Goal: Task Accomplishment & Management: Manage account settings

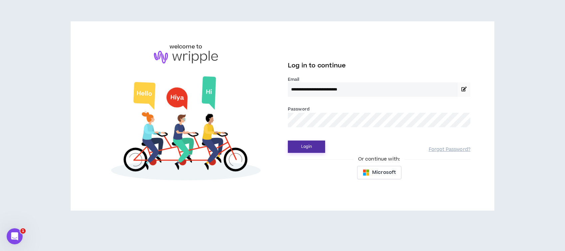
click at [311, 147] on button "Login" at bounding box center [306, 146] width 37 height 12
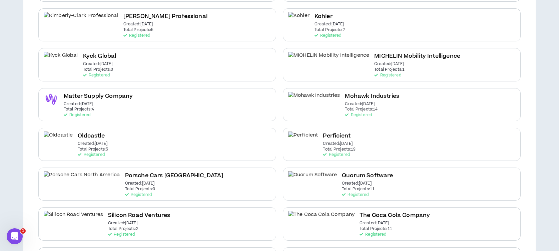
scroll to position [267, 0]
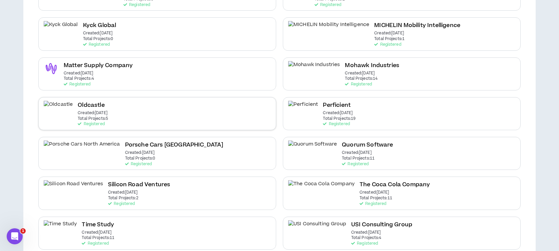
click at [78, 114] on p "Created: [DATE]" at bounding box center [93, 113] width 30 height 5
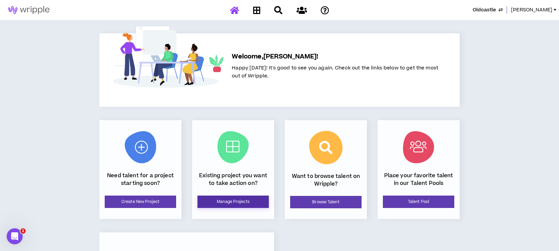
click at [254, 202] on link "Manage Projects" at bounding box center [232, 201] width 71 height 12
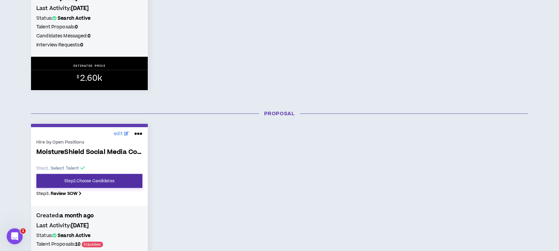
scroll to position [222, 0]
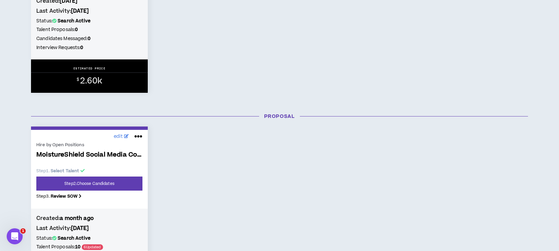
click at [70, 157] on span "MoistureShield Social Media Content Creation" at bounding box center [89, 155] width 106 height 8
click at [98, 181] on link "Step 2 . Choose Candidates" at bounding box center [89, 183] width 106 height 14
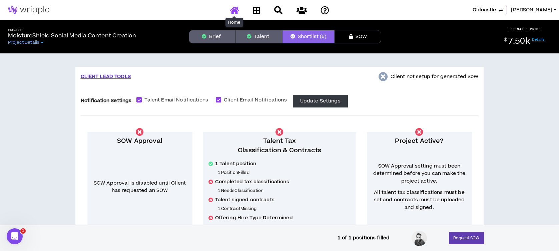
click at [232, 10] on icon at bounding box center [234, 10] width 9 height 8
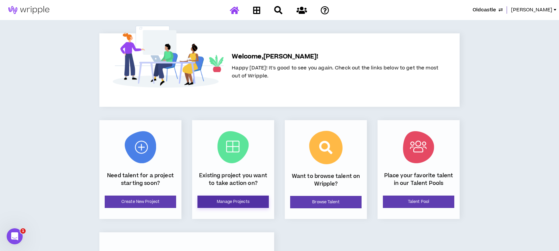
click at [237, 201] on link "Manage Projects" at bounding box center [232, 201] width 71 height 12
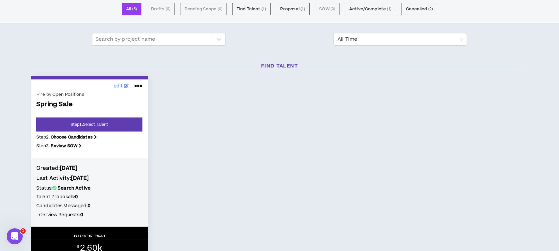
scroll to position [89, 0]
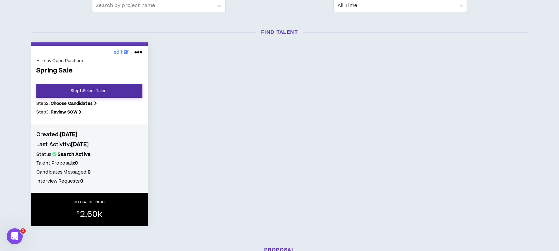
click at [53, 92] on link "Step 1 . Select Talent" at bounding box center [89, 91] width 106 height 14
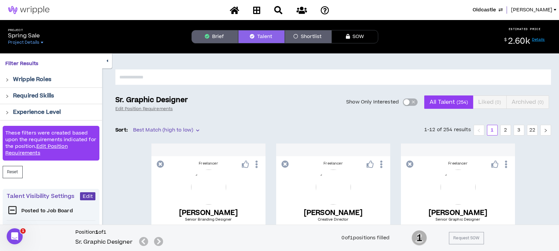
click at [201, 33] on button "Brief" at bounding box center [214, 36] width 47 height 13
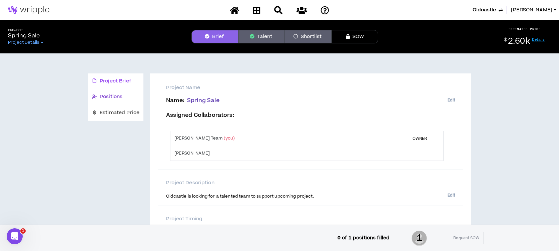
click at [100, 96] on span "Positions" at bounding box center [111, 96] width 23 height 7
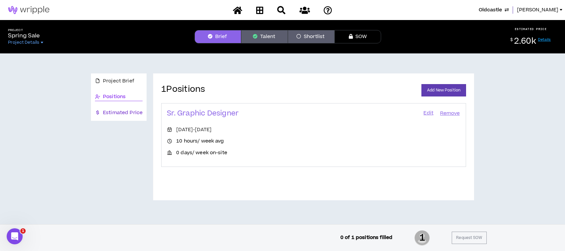
click at [124, 111] on span "Estimated Price" at bounding box center [123, 112] width 40 height 7
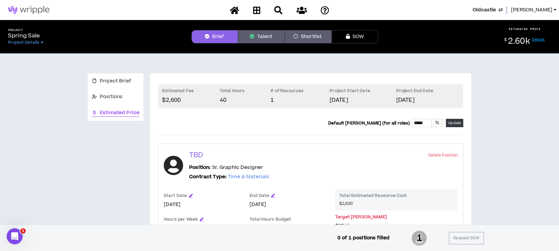
click at [254, 36] on icon "button" at bounding box center [252, 36] width 5 height 5
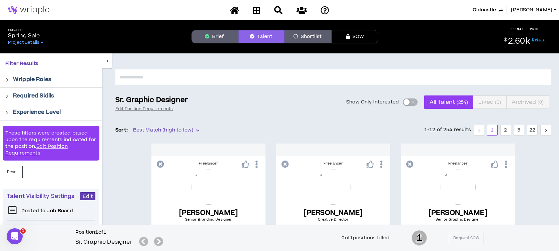
click at [301, 37] on button "Shortlist" at bounding box center [308, 36] width 47 height 13
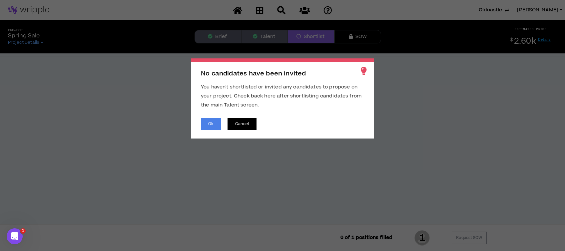
click at [238, 124] on button "Cancel" at bounding box center [242, 124] width 29 height 12
